Goal: Information Seeking & Learning: Learn about a topic

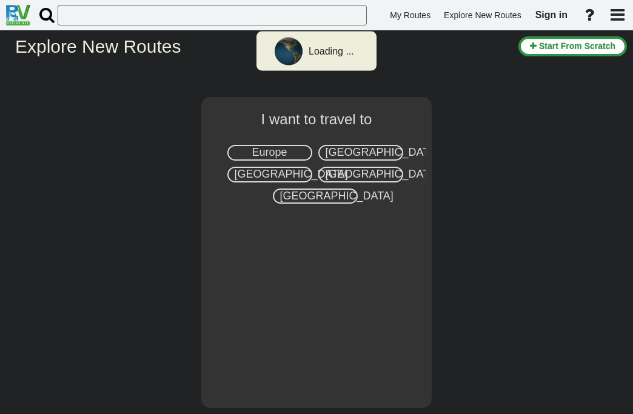
click at [273, 148] on span "Europe" at bounding box center [269, 152] width 35 height 12
select select "number:1"
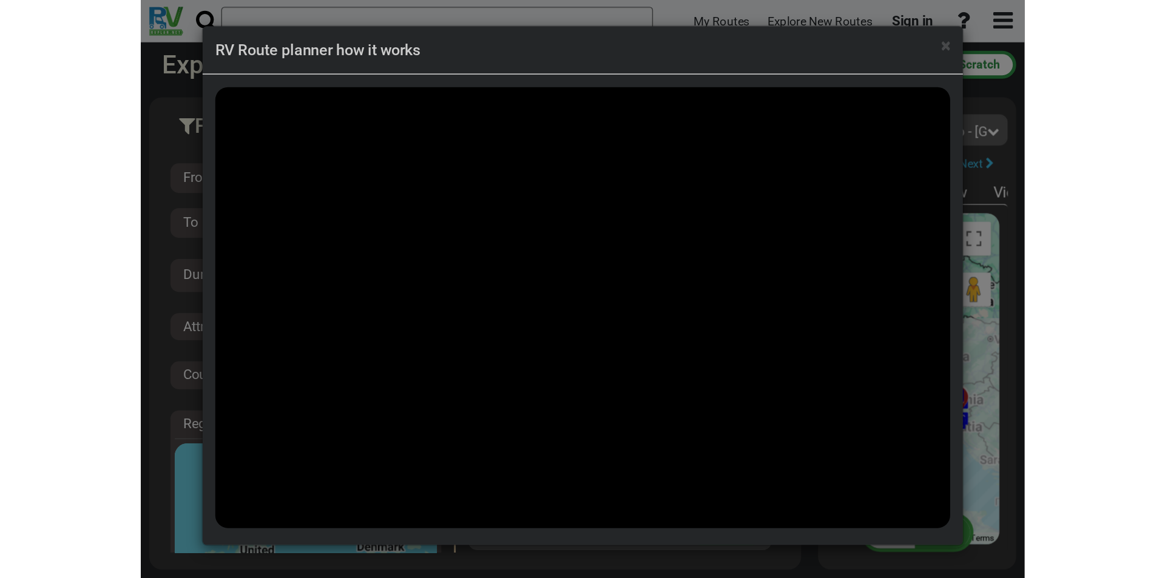
scroll to position [11727, 0]
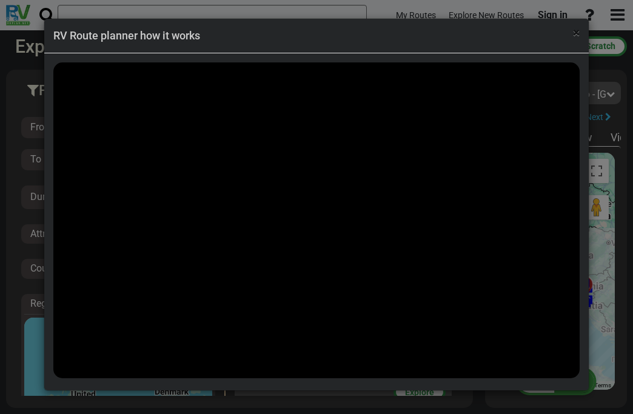
click at [576, 32] on span "×" at bounding box center [576, 32] width 7 height 15
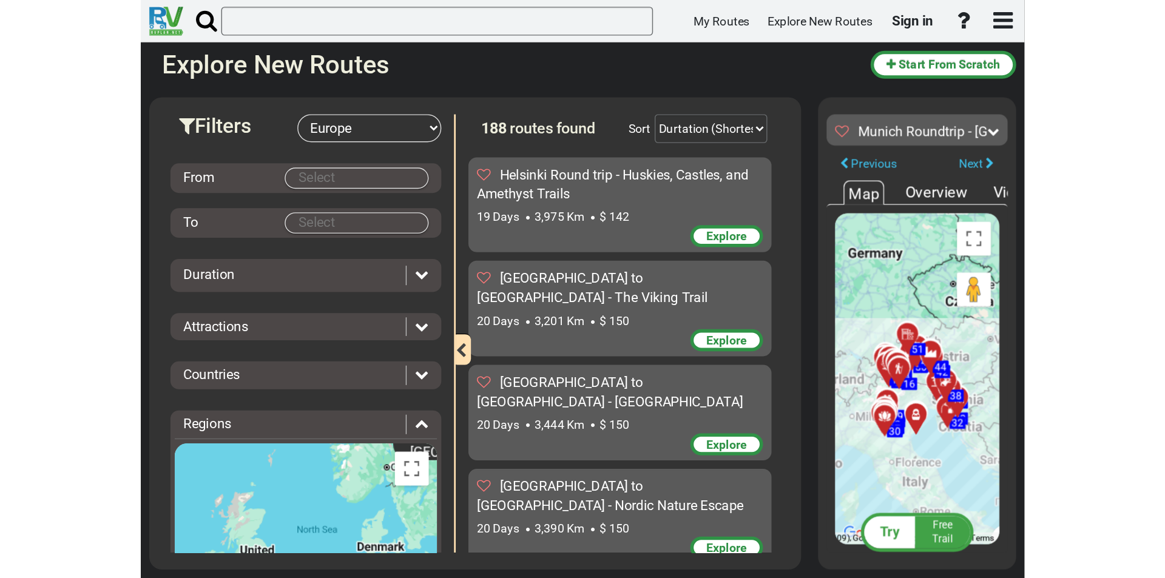
scroll to position [10826, 0]
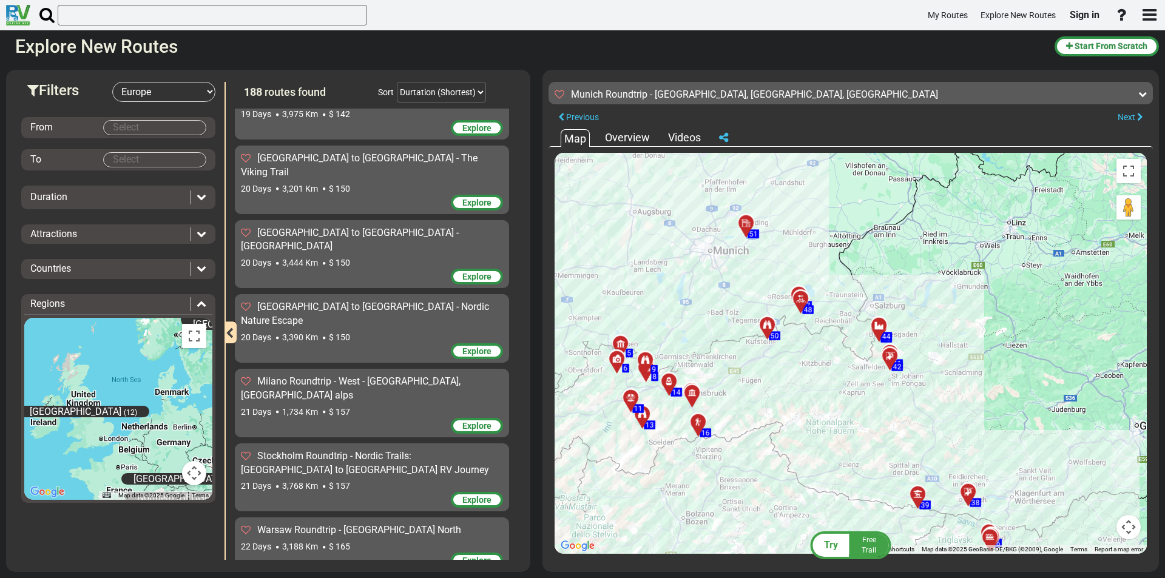
drag, startPoint x: 844, startPoint y: 318, endPoint x: 949, endPoint y: 209, distance: 151.5
click at [633, 209] on div "To activate drag with keyboard, press Alt + Enter. Once in keyboard drag state,…" at bounding box center [850, 353] width 592 height 401
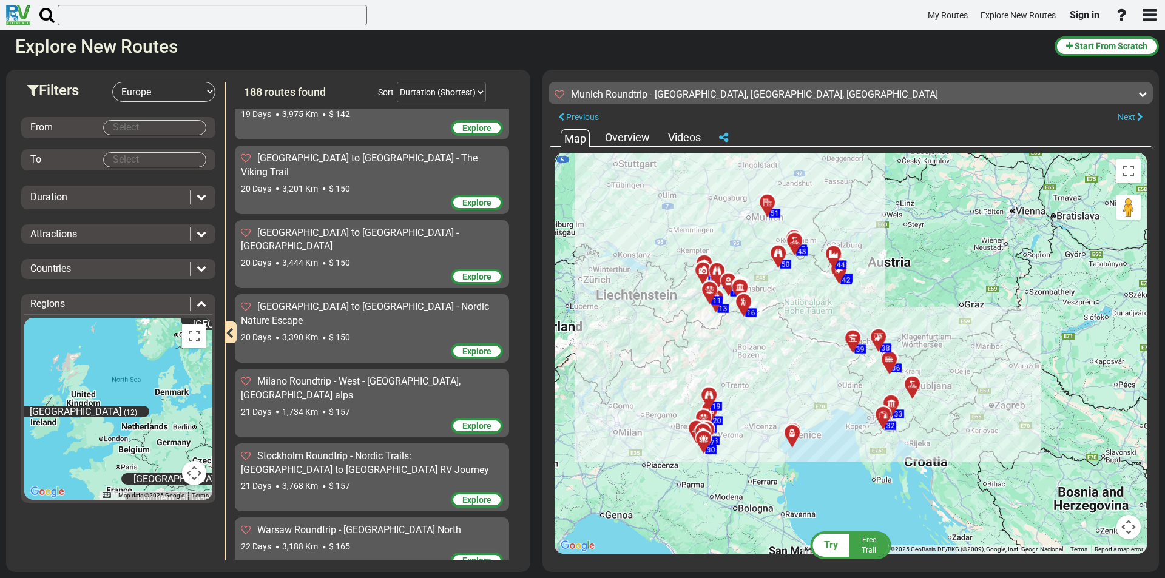
drag, startPoint x: 979, startPoint y: 329, endPoint x: 909, endPoint y: 274, distance: 88.9
click at [633, 274] on div "To activate drag with keyboard, press Alt + Enter. Once in keyboard drag state,…" at bounding box center [850, 353] width 592 height 401
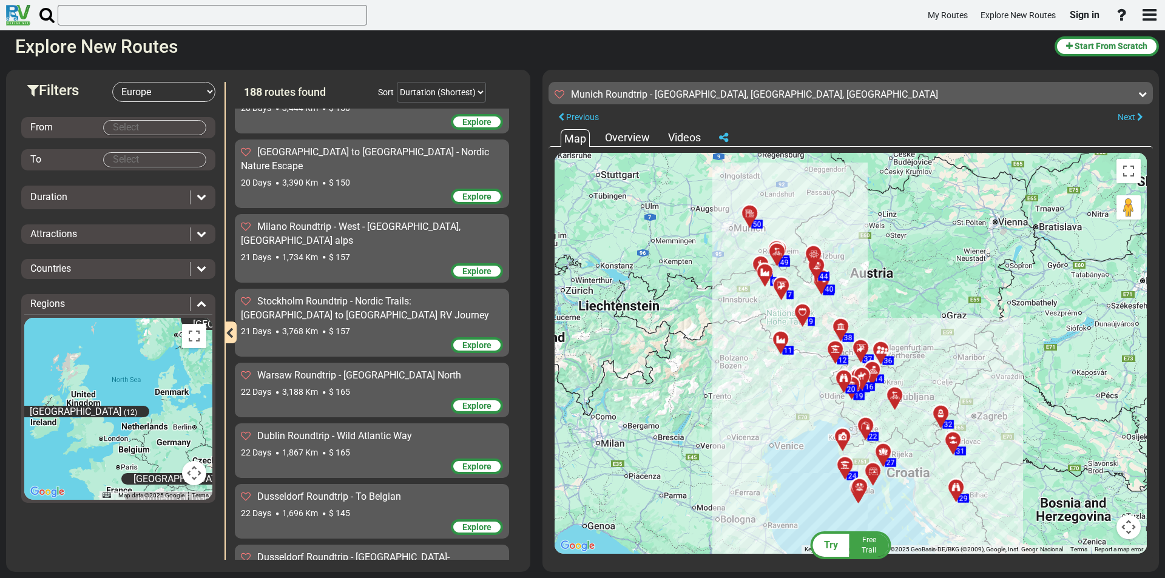
scroll to position [11008, 0]
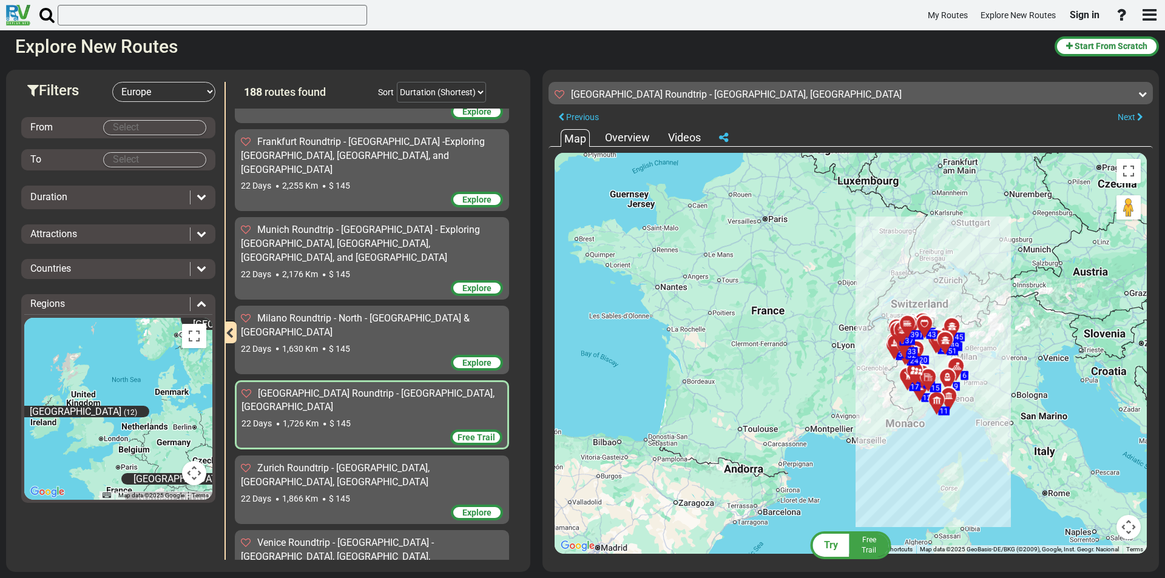
scroll to position [11711, 0]
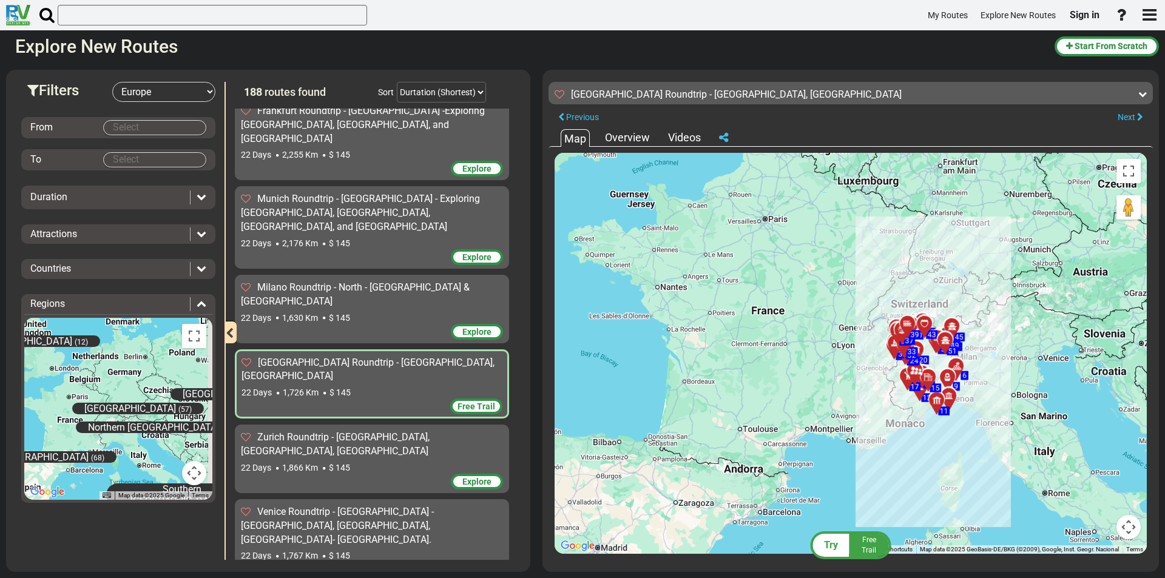
drag, startPoint x: 151, startPoint y: 419, endPoint x: 92, endPoint y: 345, distance: 94.1
click at [92, 345] on div "Central Europe (57) Eastern Europe (31) Great Britain (12) Iceland (5) North Eu…" at bounding box center [118, 409] width 188 height 182
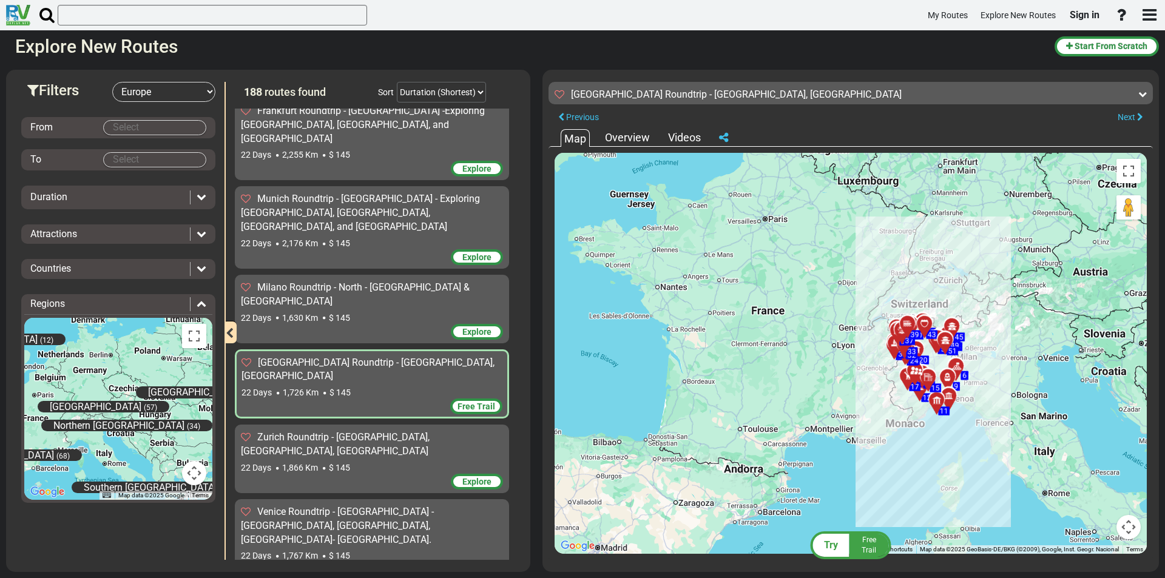
drag, startPoint x: 139, startPoint y: 377, endPoint x: 107, endPoint y: 399, distance: 38.7
click at [107, 397] on div "Central Europe (57) Eastern Europe (31) Great Britain (12) Iceland (5) North Eu…" at bounding box center [118, 409] width 188 height 182
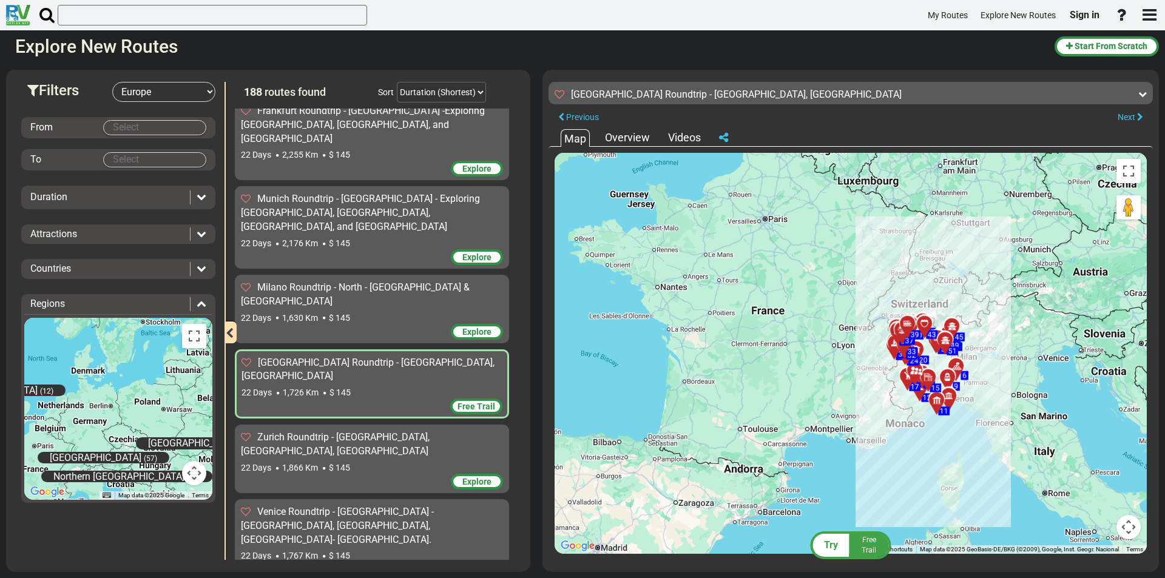
click at [98, 414] on span "Central Europe" at bounding box center [96, 458] width 92 height 12
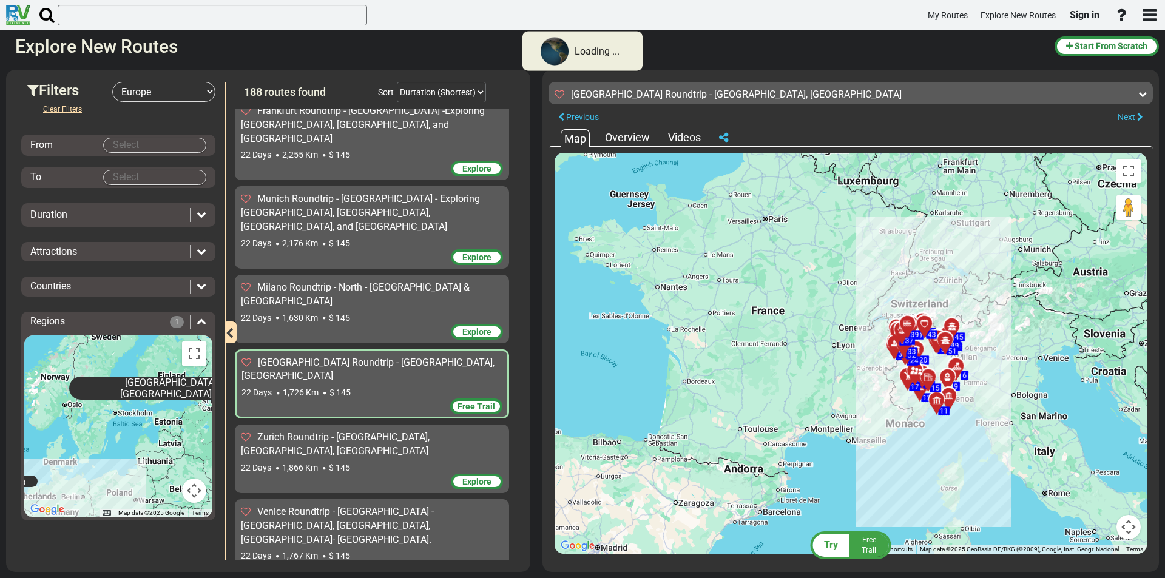
drag, startPoint x: 121, startPoint y: 385, endPoint x: 93, endPoint y: 460, distance: 80.2
click at [93, 414] on div "Central Europe (57) Eastern Europe (31) Great Britain (12) Iceland (5) North Eu…" at bounding box center [118, 426] width 188 height 182
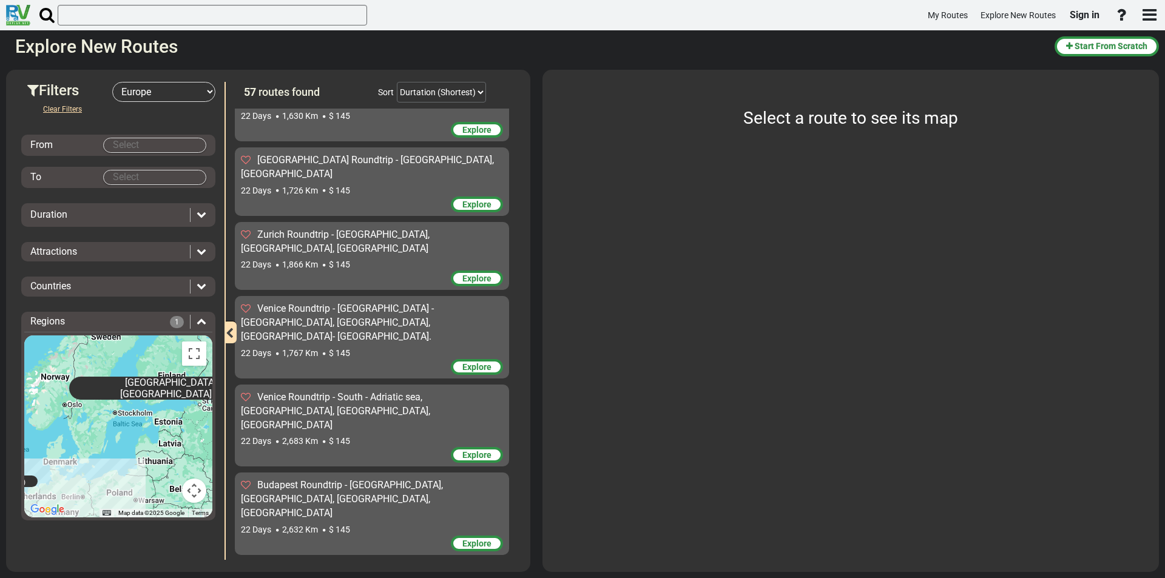
scroll to position [3290, 0]
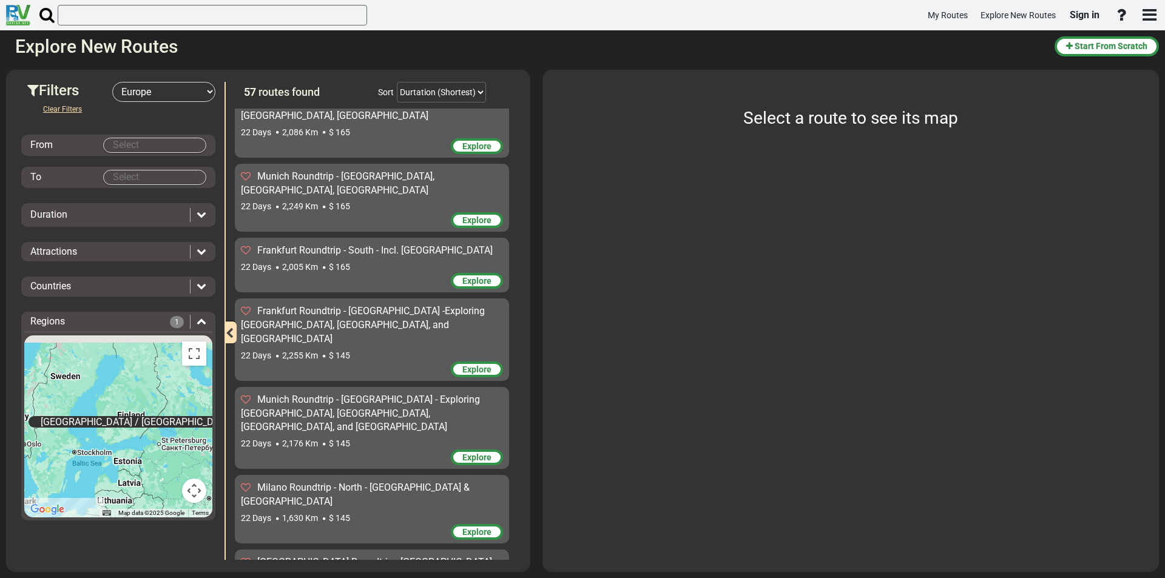
drag, startPoint x: 118, startPoint y: 407, endPoint x: 78, endPoint y: 448, distance: 57.5
click at [78, 414] on div "Central Europe (57) Eastern Europe (31) Great Britain (12) Iceland (5) North Eu…" at bounding box center [118, 426] width 188 height 182
click at [102, 414] on span "North Europe / Scandinavia" at bounding box center [137, 422] width 192 height 12
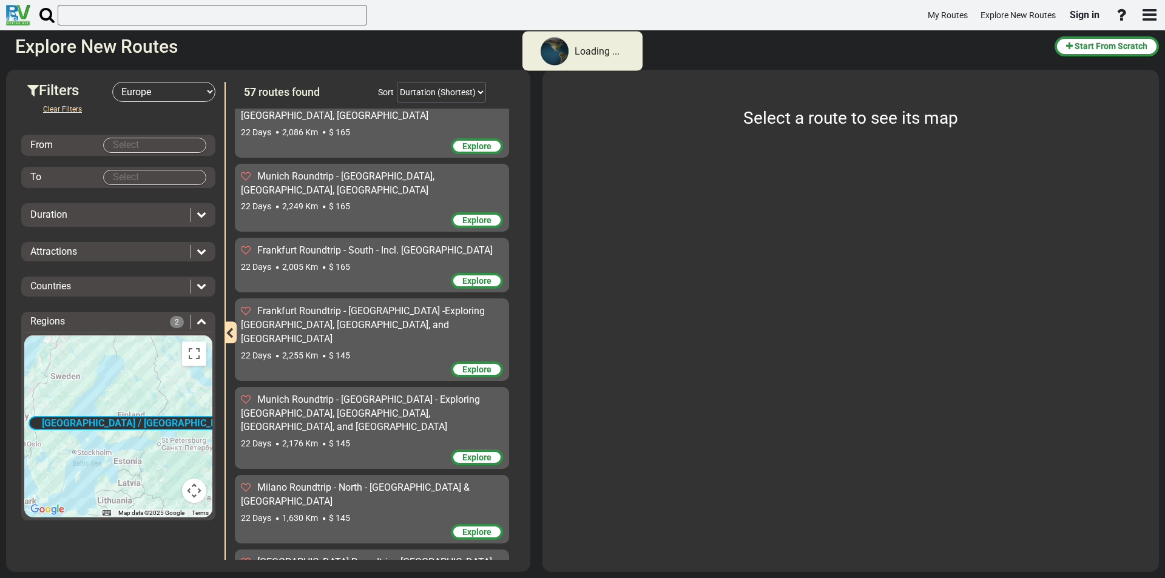
drag, startPoint x: 112, startPoint y: 381, endPoint x: 129, endPoint y: 414, distance: 36.9
click at [129, 413] on div "Central Europe (57) Eastern Europe (31) Great Britain (12) Iceland (5) North Eu…" at bounding box center [118, 426] width 188 height 182
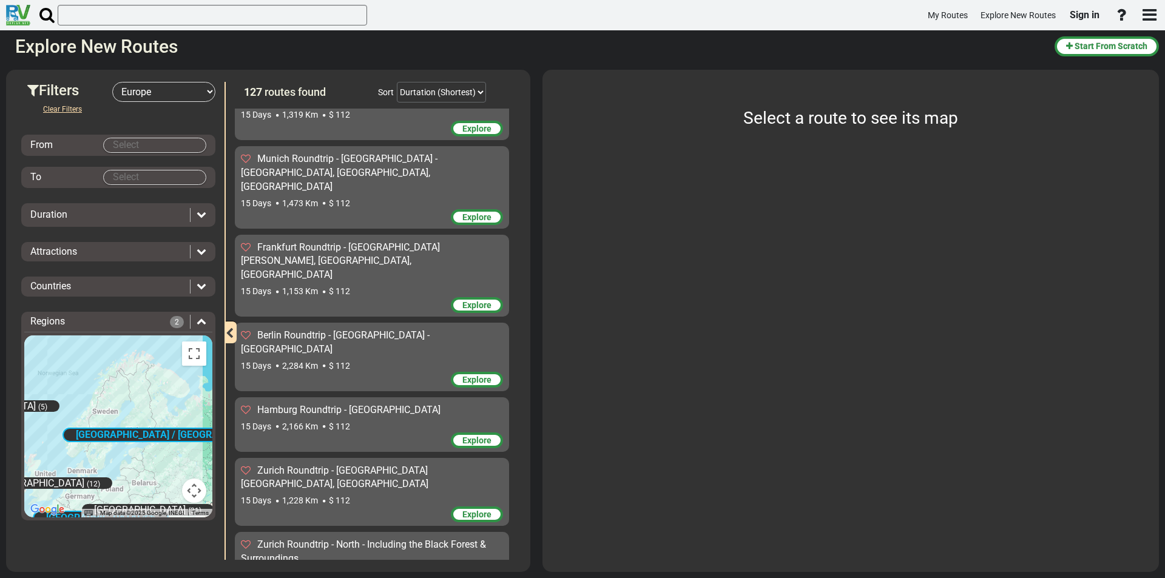
click at [192, 414] on button "Map camera controls" at bounding box center [194, 491] width 24 height 24
click at [160, 414] on button "Zoom out" at bounding box center [164, 491] width 24 height 24
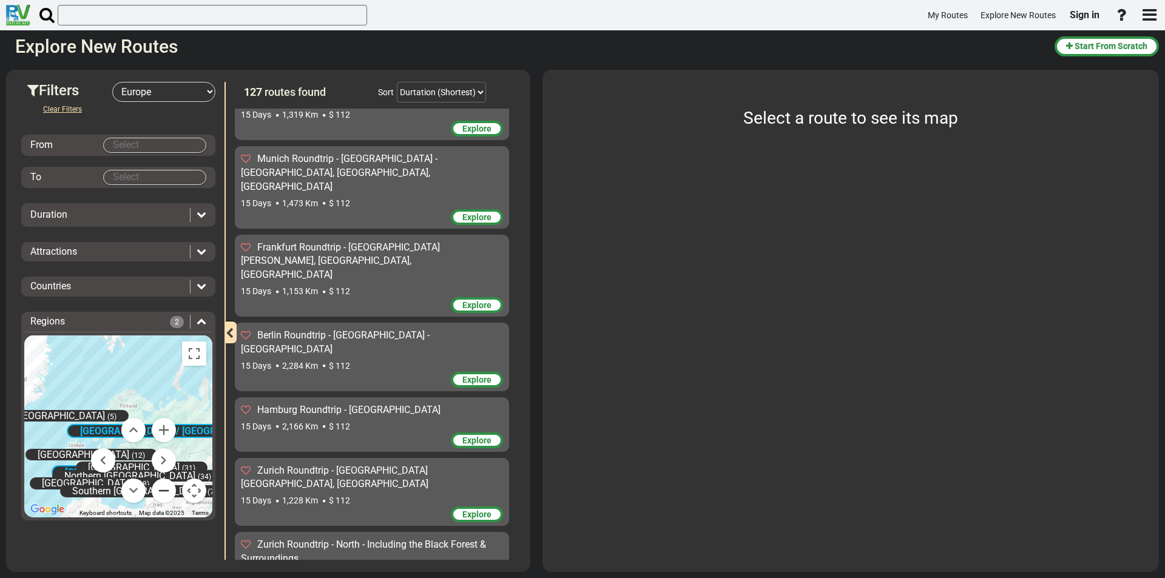
click at [160, 414] on button "Zoom out" at bounding box center [164, 491] width 24 height 24
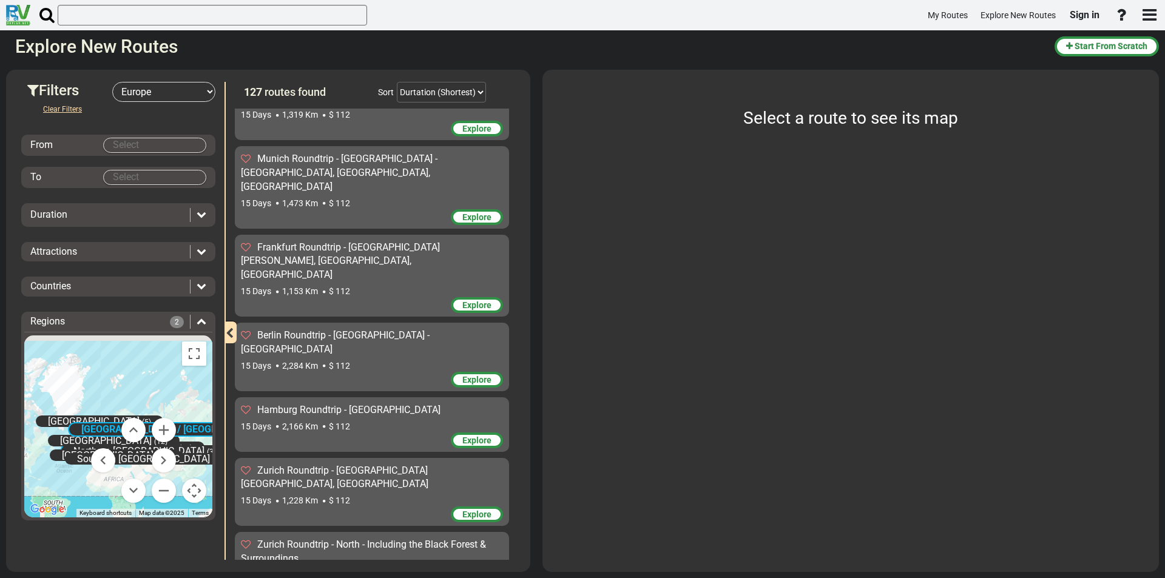
click at [144, 392] on div "Central Europe (57) Eastern Europe (31) Great Britain (12) Iceland (5) North Eu…" at bounding box center [118, 426] width 188 height 182
click at [161, 414] on button "Zoom in" at bounding box center [164, 430] width 24 height 24
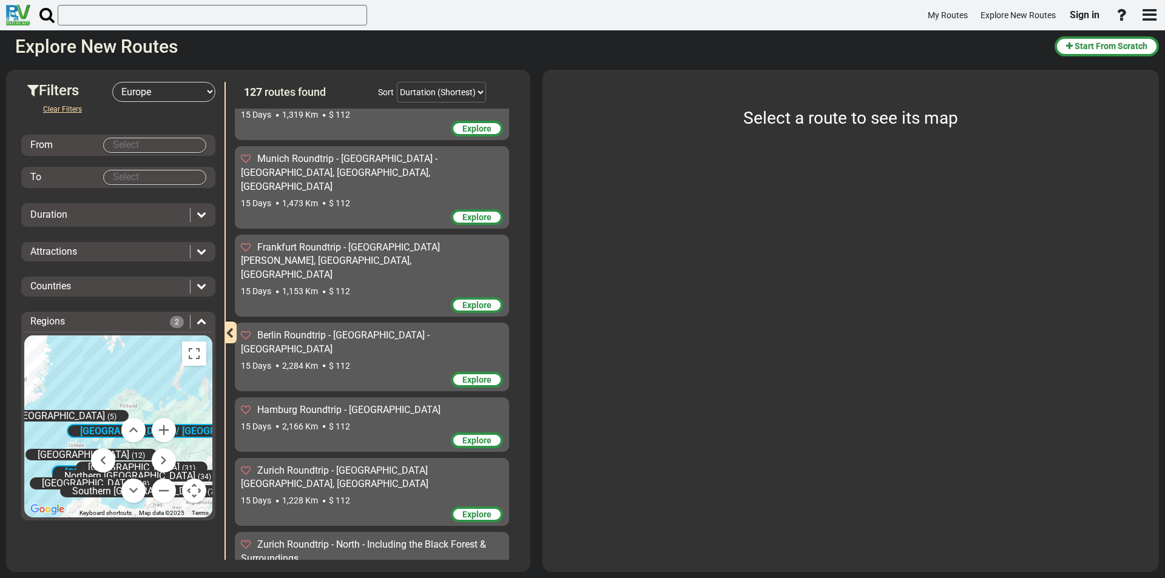
click at [129, 369] on div "Central Europe (57) Eastern Europe (31) Great Britain (12) Iceland (5) North Eu…" at bounding box center [118, 426] width 188 height 182
click at [195, 414] on button "Map camera controls" at bounding box center [194, 491] width 24 height 24
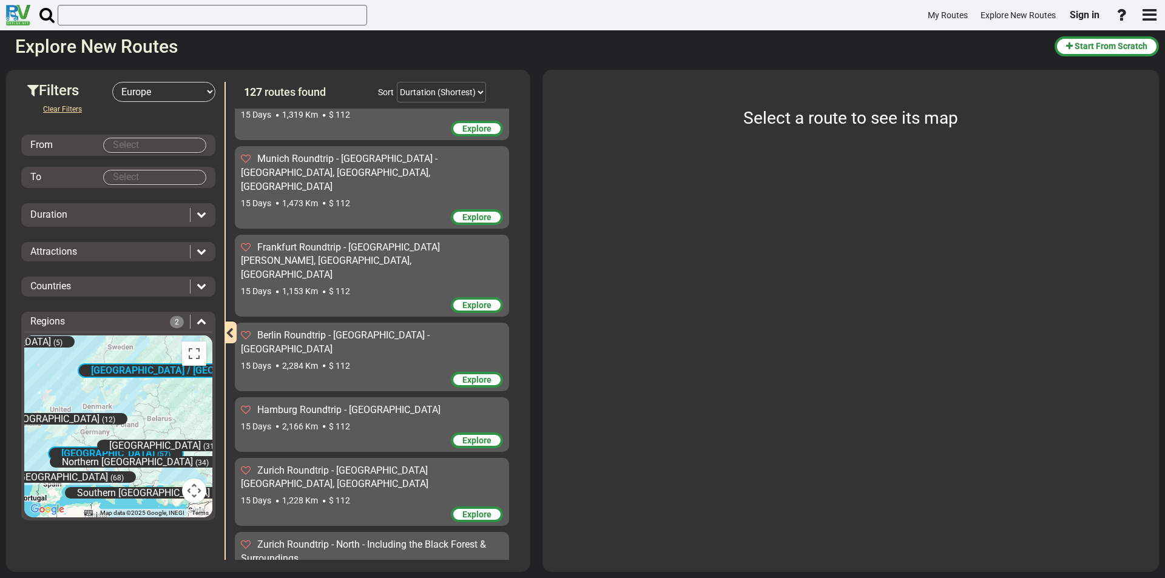
drag, startPoint x: 143, startPoint y: 432, endPoint x: 175, endPoint y: 389, distance: 53.3
click at [175, 389] on div "Central Europe (57) Eastern Europe (31) Great Britain (12) Iceland (5) North Eu…" at bounding box center [118, 426] width 188 height 182
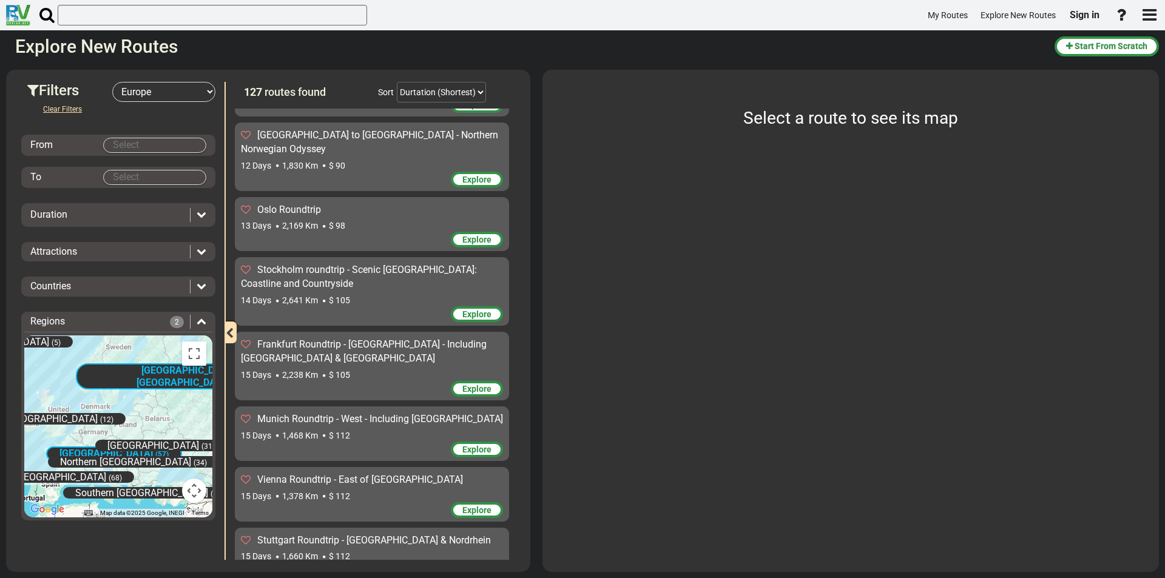
scroll to position [2198, 0]
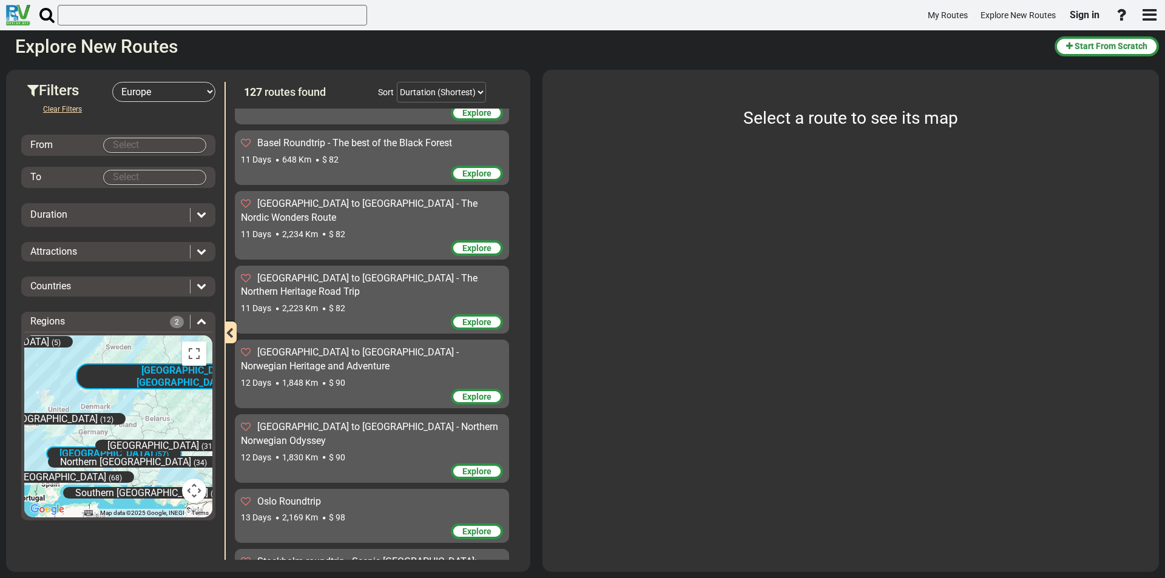
click at [195, 91] on select "-- Select Destination -- Europe United States Canada Australia New Zealand" at bounding box center [163, 92] width 103 height 20
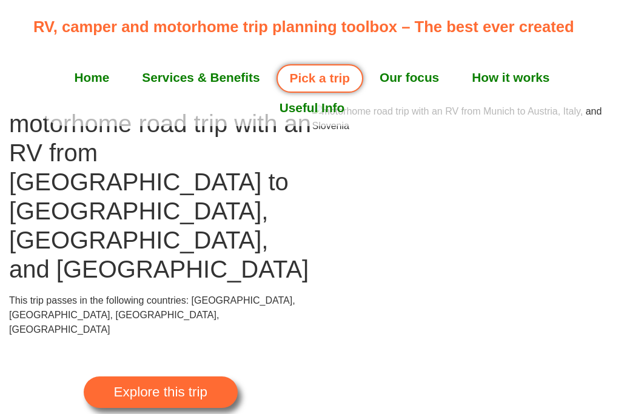
scroll to position [98, 0]
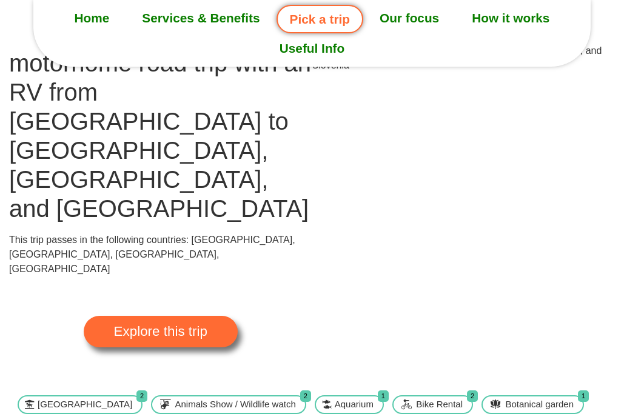
click at [168, 316] on link "Explore this trip" at bounding box center [161, 332] width 154 height 32
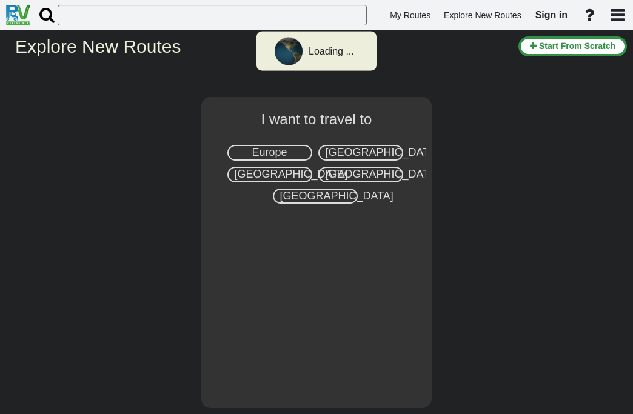
select select "number:1"
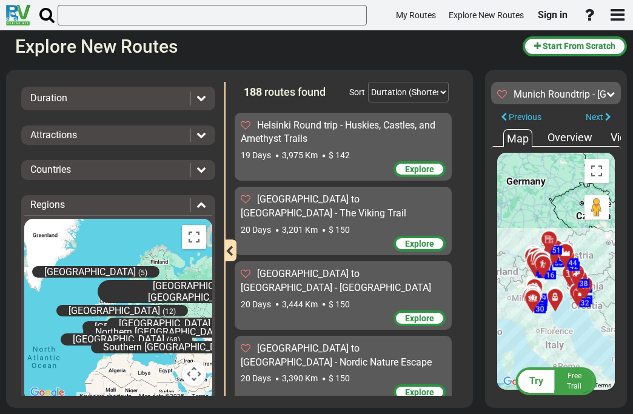
scroll to position [118, 0]
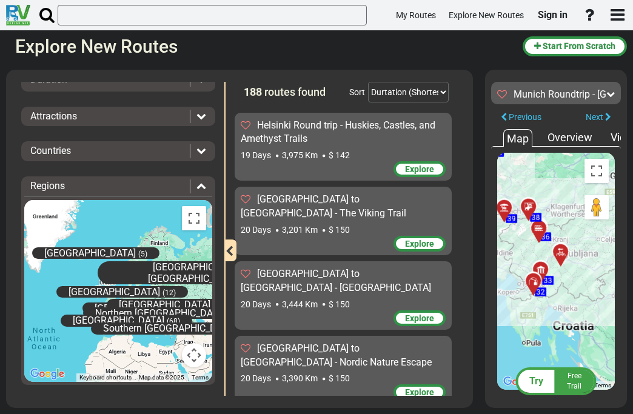
drag, startPoint x: 513, startPoint y: 218, endPoint x: 575, endPoint y: 316, distance: 115.9
click at [575, 316] on div "To activate drag with keyboard, press Alt + Enter. Once in keyboard drag state,…" at bounding box center [556, 271] width 118 height 237
